Goal: Task Accomplishment & Management: Complete application form

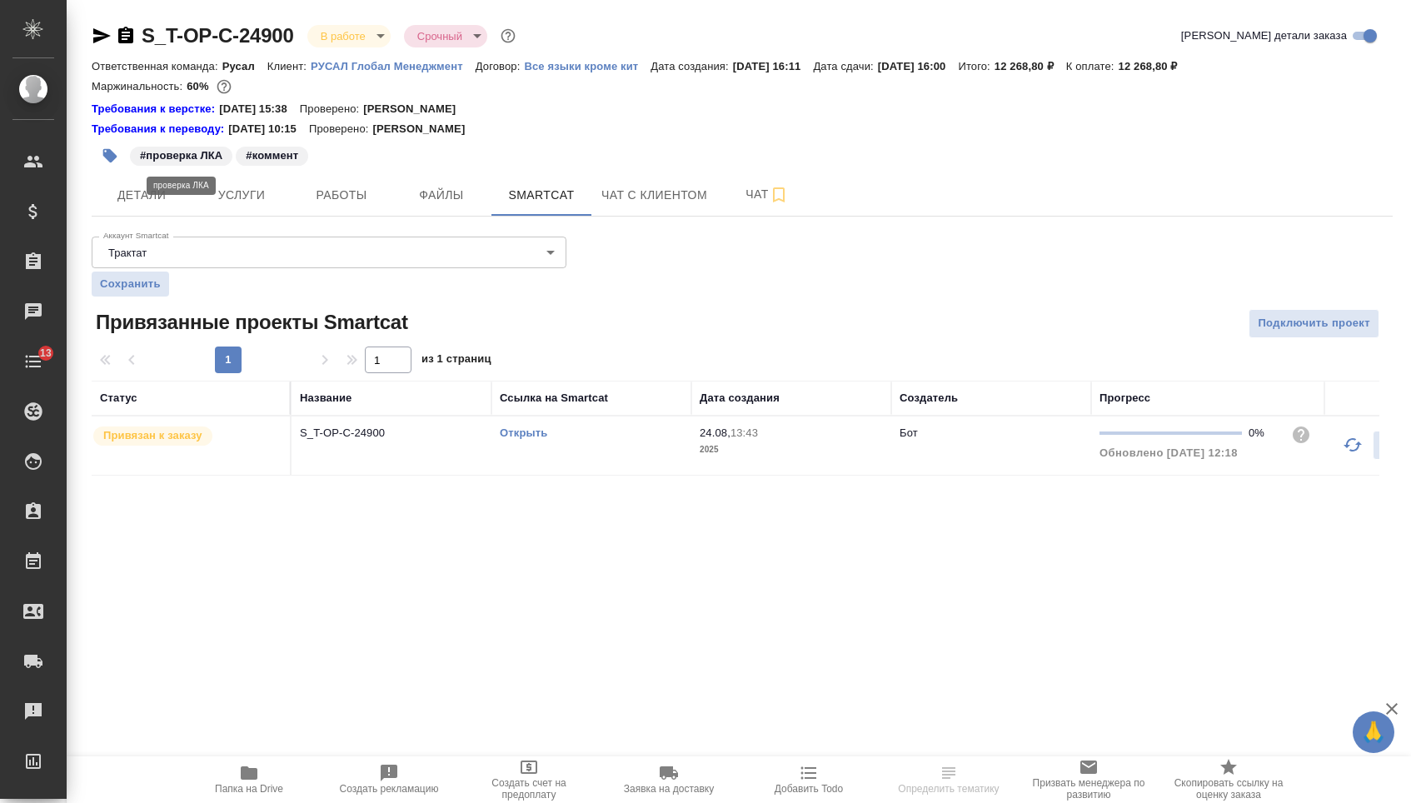
click at [132, 163] on span "#проверка ЛКА" at bounding box center [181, 155] width 102 height 17
click at [142, 196] on span "Детали" at bounding box center [142, 195] width 80 height 21
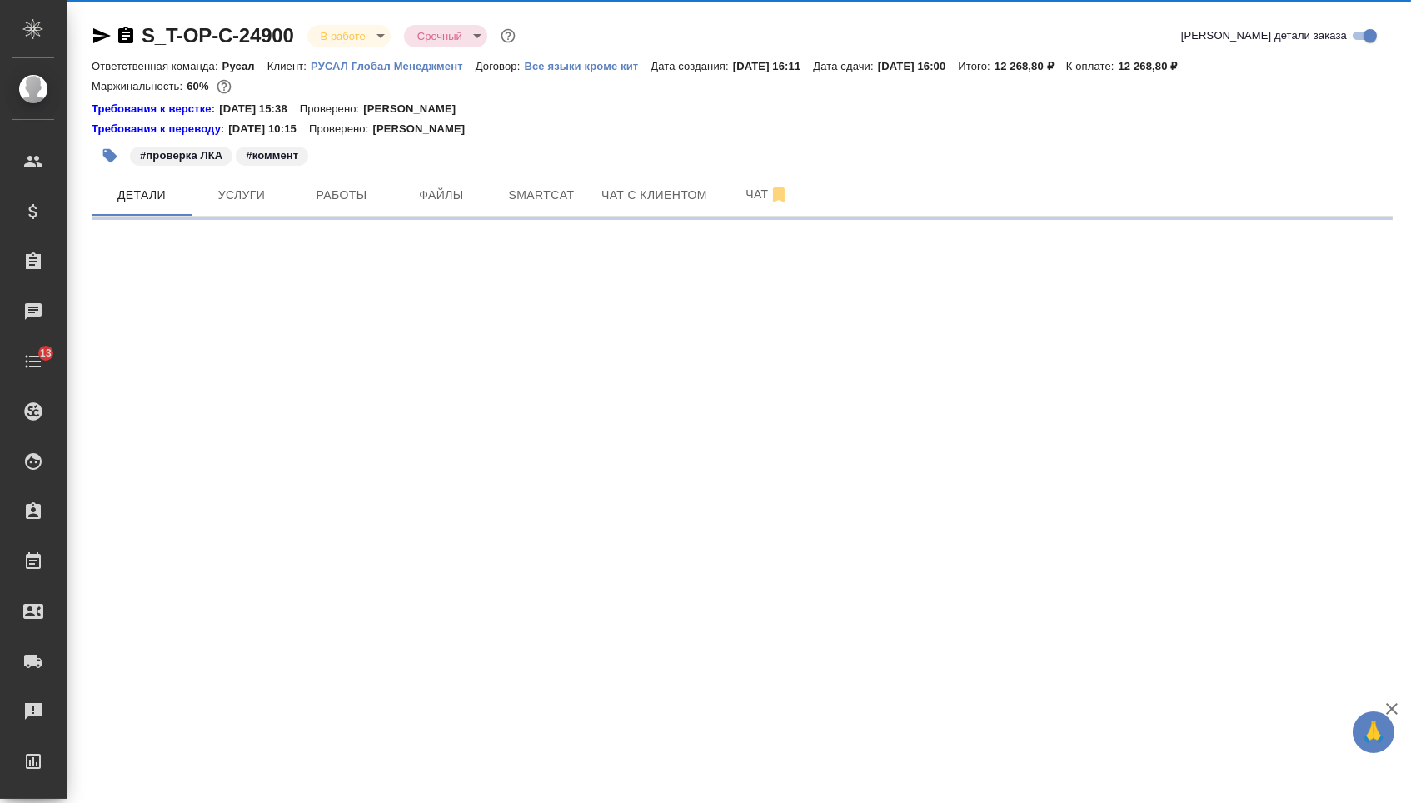
select select "RU"
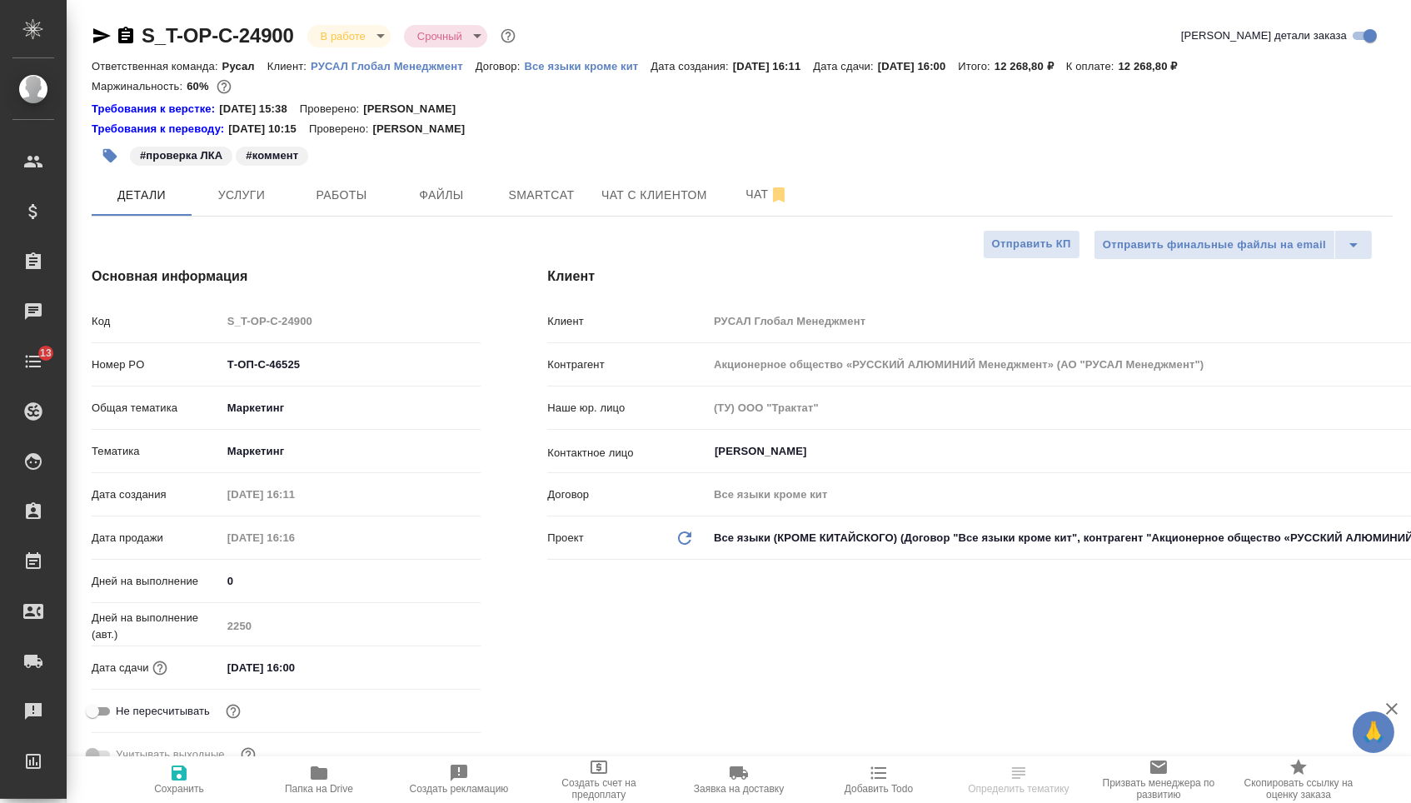
type textarea "x"
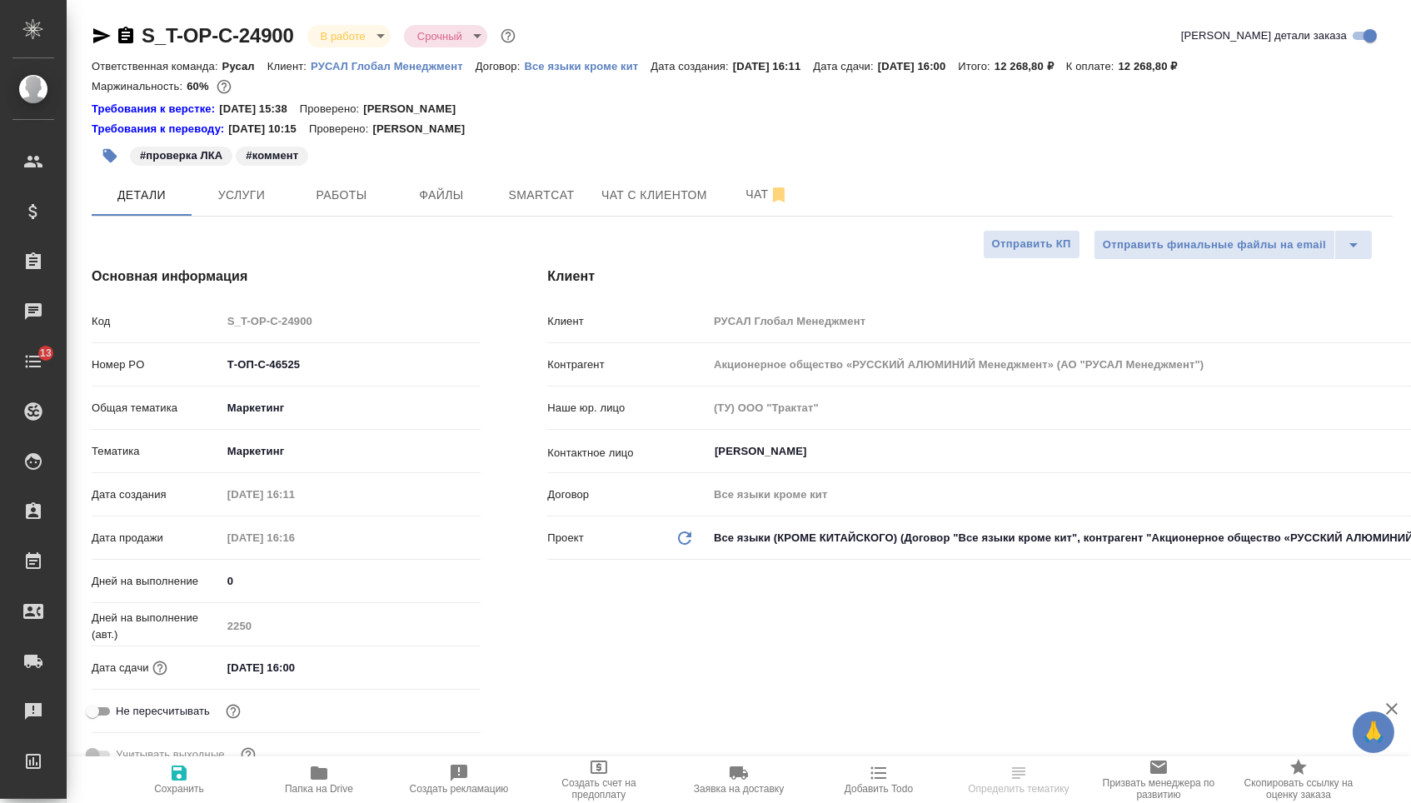
type textarea "x"
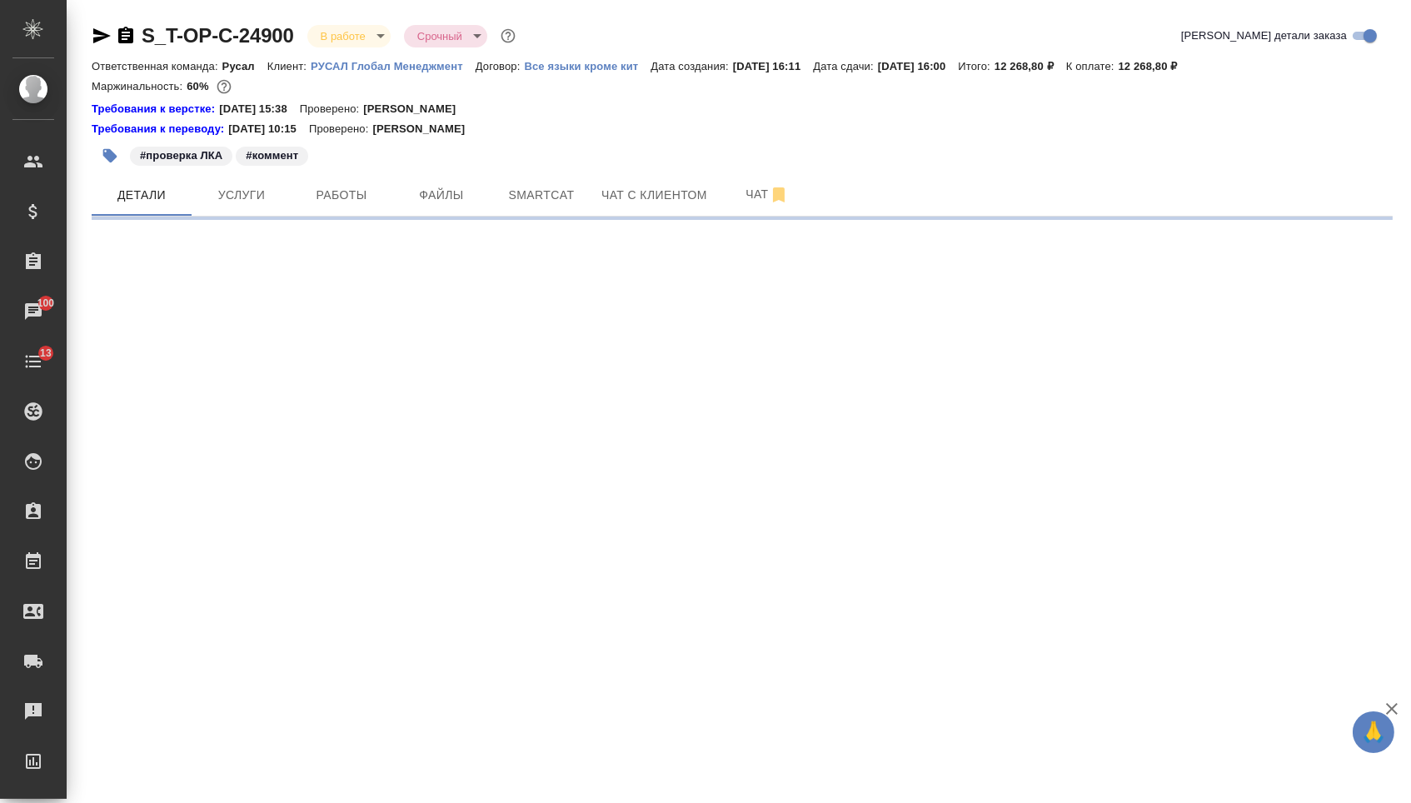
select select "RU"
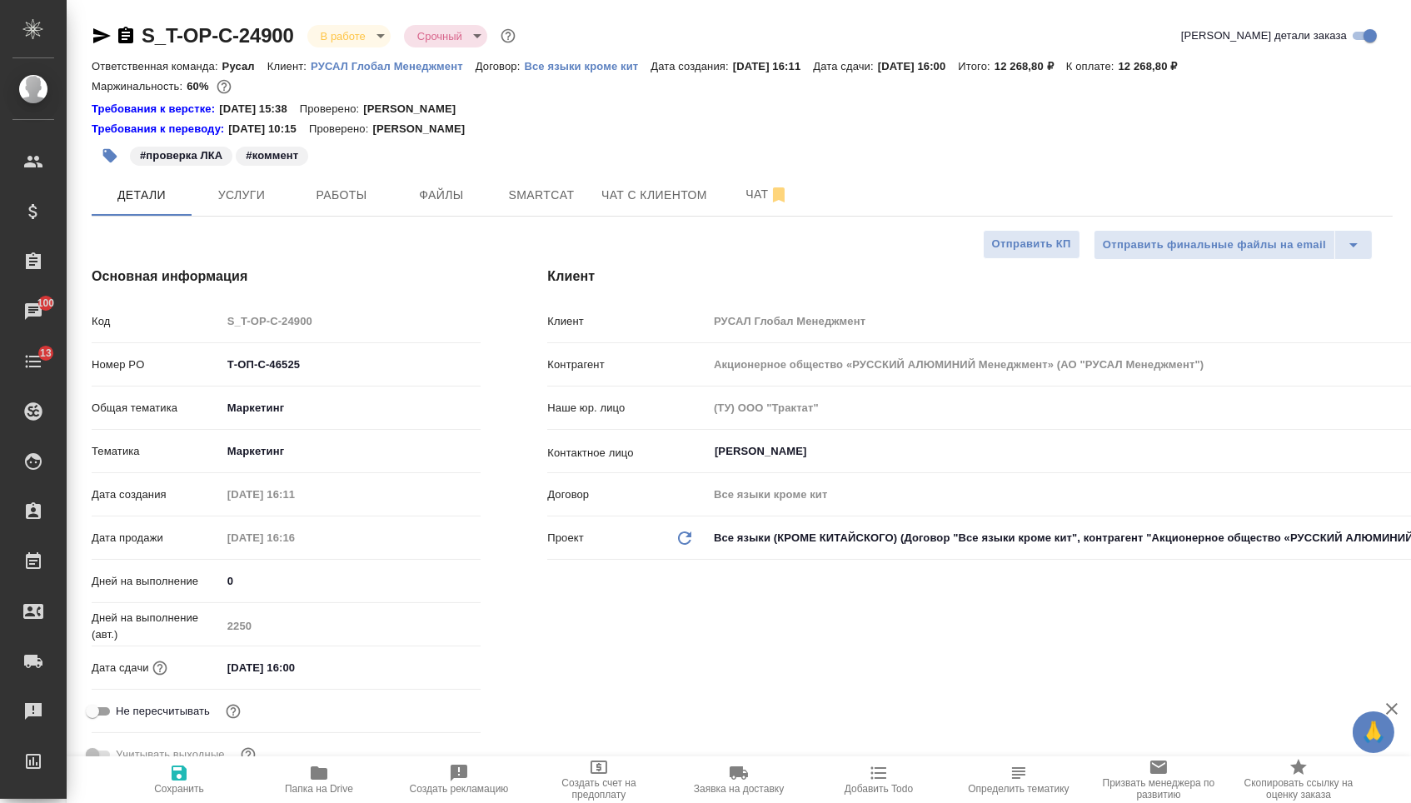
type textarea "x"
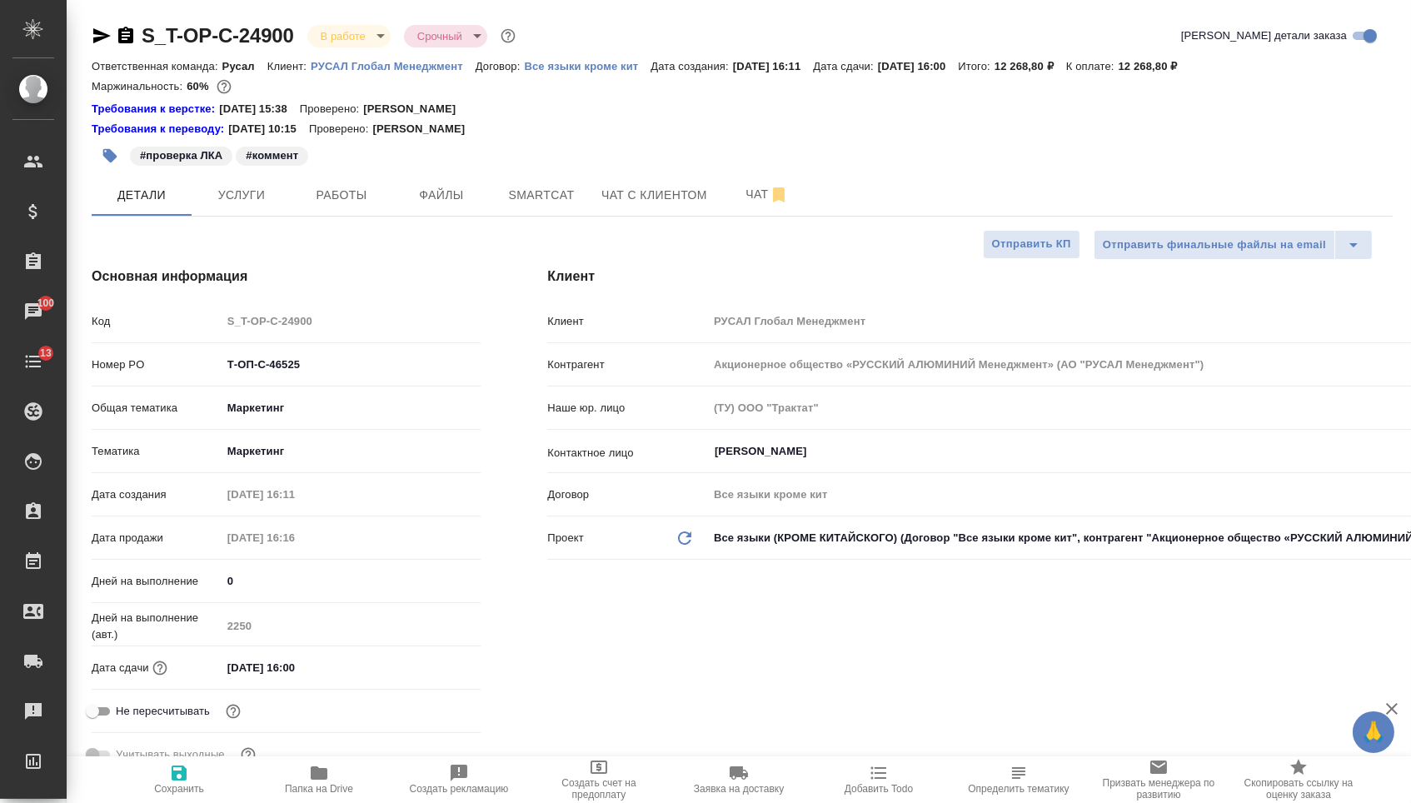
type textarea "x"
